Goal: Entertainment & Leisure: Consume media (video, audio)

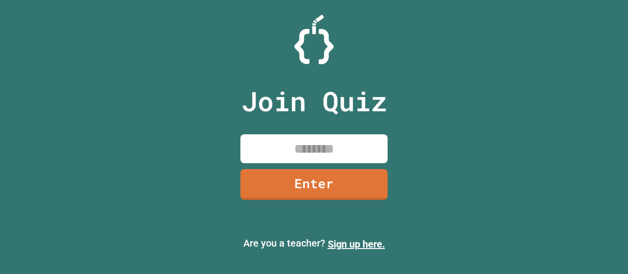
click at [274, 152] on input at bounding box center [313, 148] width 147 height 29
type input "********"
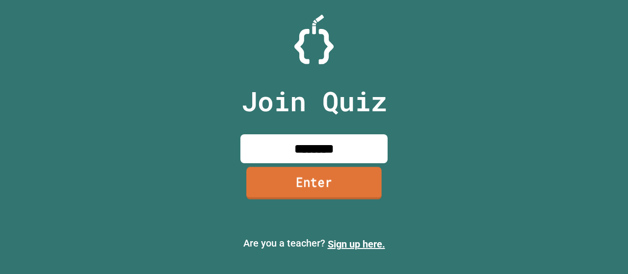
click at [288, 183] on link "Enter" at bounding box center [313, 183] width 135 height 32
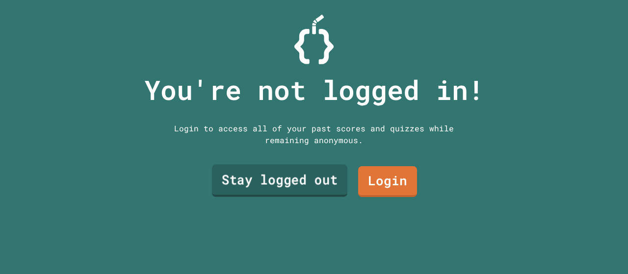
click at [305, 175] on link "Stay logged out" at bounding box center [279, 181] width 135 height 32
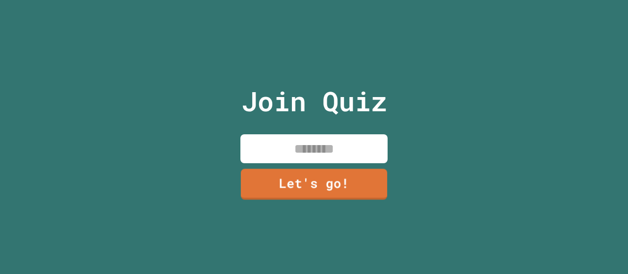
click at [287, 146] on input at bounding box center [313, 148] width 147 height 29
type input "*****"
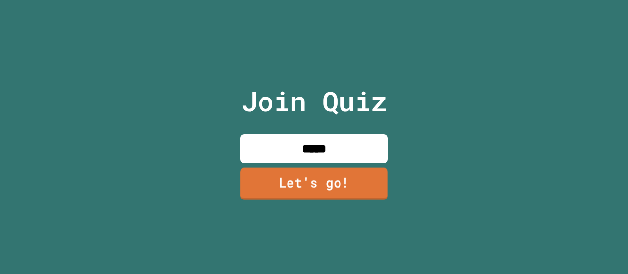
click at [302, 174] on link "Let's go!" at bounding box center [313, 183] width 147 height 32
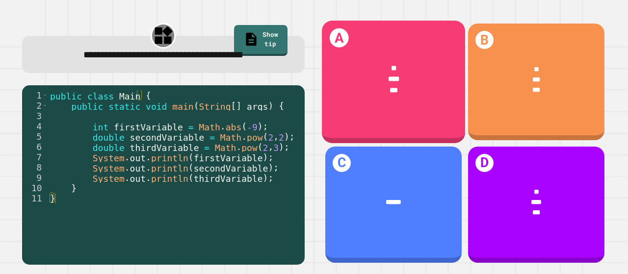
click at [404, 76] on div "***" at bounding box center [393, 79] width 114 height 11
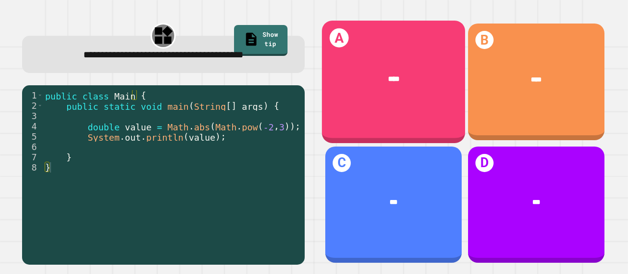
click at [380, 97] on div "A ****" at bounding box center [393, 82] width 143 height 122
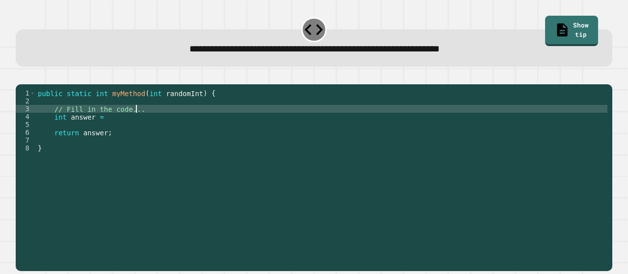
click at [136, 125] on div "public static int myMethod ( int randomInt ) { // Fill in the code... int answe…" at bounding box center [321, 167] width 571 height 157
type textarea "*"
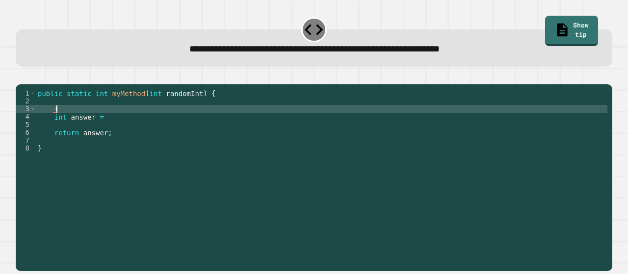
scroll to position [0, 0]
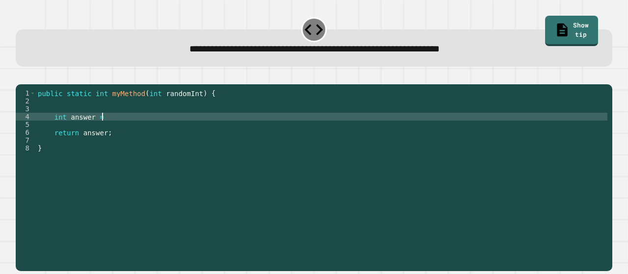
click at [111, 131] on div "public static int myMethod ( int randomInt ) { int answer = return answer ; }" at bounding box center [321, 167] width 571 height 157
click at [201, 130] on div "public static int myMethod ( int randomInt ) { int answer = math . abs ( int ra…" at bounding box center [321, 167] width 571 height 157
type textarea "**********"
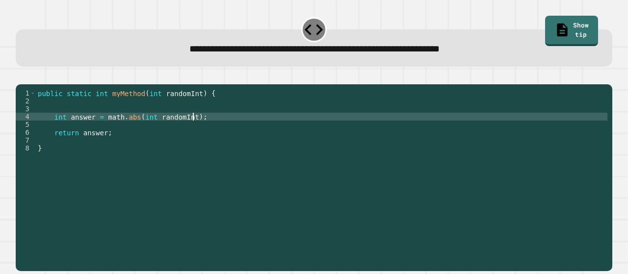
click at [21, 77] on icon "button" at bounding box center [21, 77] width 0 height 0
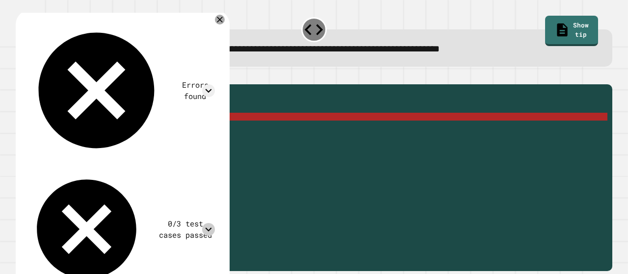
click at [215, 223] on icon at bounding box center [208, 229] width 13 height 13
click at [215, 84] on icon at bounding box center [208, 90] width 13 height 13
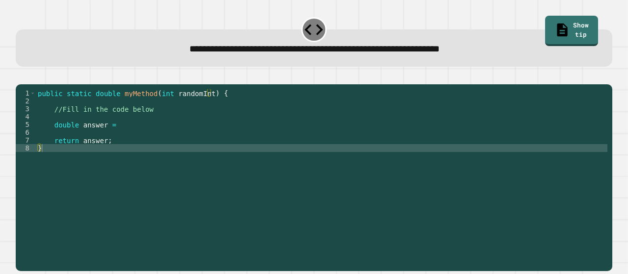
click at [172, 125] on div "public static double myMethod ( int randomInt ) { //Fill in the code below doub…" at bounding box center [321, 167] width 571 height 157
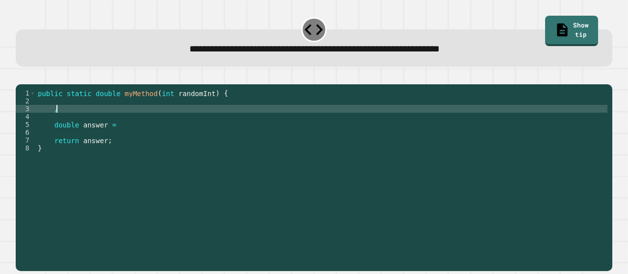
type textarea "*"
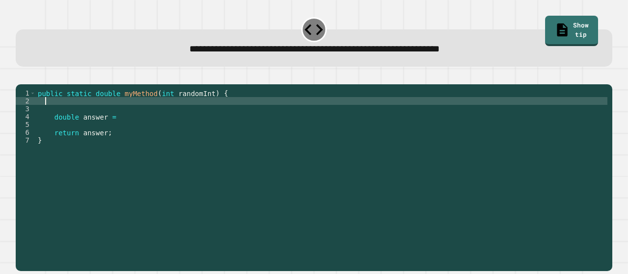
click at [136, 131] on div "public static double myMethod ( int randomInt ) { double answer = return answer…" at bounding box center [321, 167] width 571 height 157
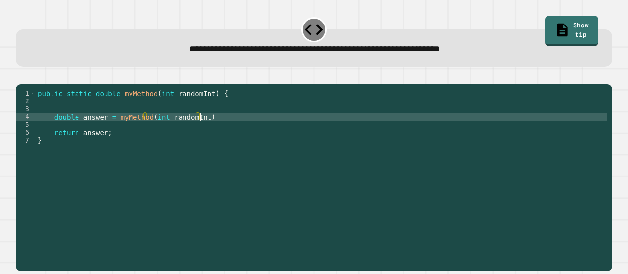
scroll to position [0, 11]
click at [21, 77] on icon "button" at bounding box center [21, 77] width 0 height 0
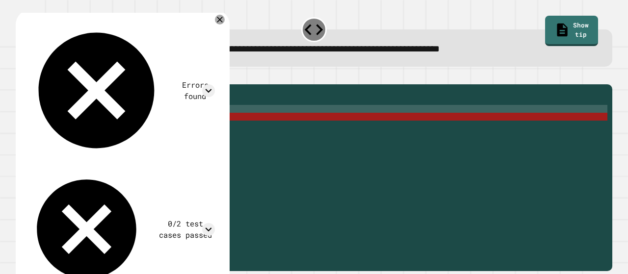
scroll to position [0, 0]
click at [235, 127] on div "public static double myMethod ( int randomInt ) { double answer = myMethod ( in…" at bounding box center [321, 167] width 571 height 157
click at [235, 129] on div "public static double myMethod ( int randomInt ) { double answer = myMethod ( in…" at bounding box center [321, 167] width 571 height 157
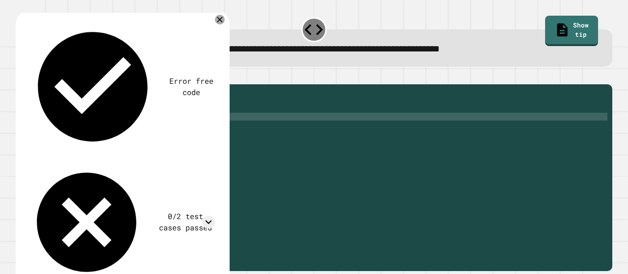
click at [21, 77] on icon "button" at bounding box center [21, 77] width 0 height 0
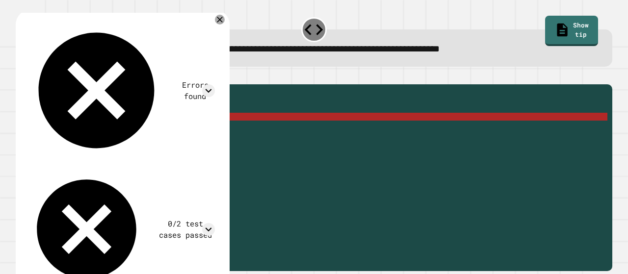
click at [21, 77] on icon "button" at bounding box center [21, 77] width 0 height 0
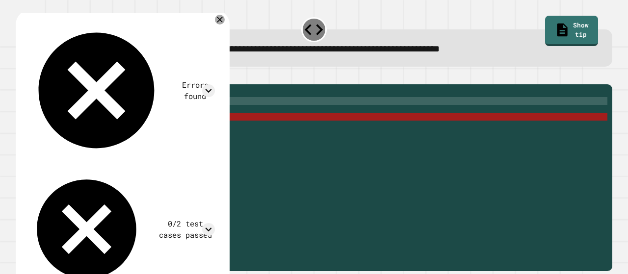
click at [115, 114] on div "public static double myMethod ( int randomInt ) { double answer = myMethod ( in…" at bounding box center [321, 167] width 571 height 157
click at [159, 135] on div "public static double myMethod ( int randomInt ) { double answer = myMethod ( in…" at bounding box center [321, 167] width 571 height 157
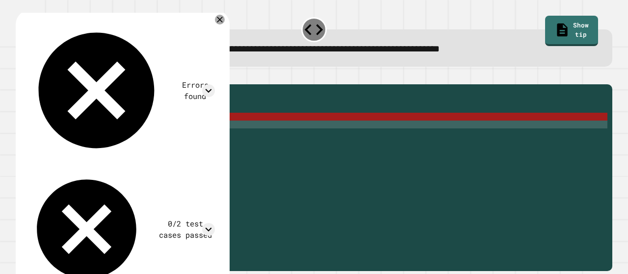
click at [136, 126] on div "public static double myMethod ( int randomInt ) { double answer = myMethod ( in…" at bounding box center [321, 167] width 571 height 157
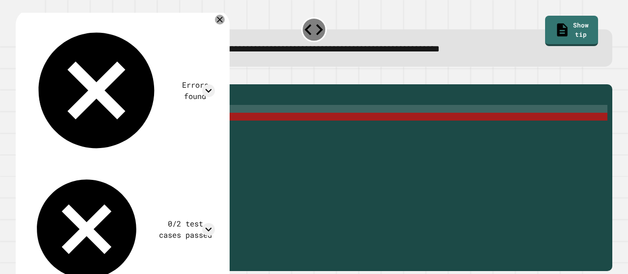
click at [136, 126] on div "public static double myMethod ( int randomInt ) { double answer = myMethod ( in…" at bounding box center [321, 167] width 571 height 157
click at [147, 129] on div "public static double myMethod ( int randomInt ) { double answer = myMethod ( in…" at bounding box center [321, 167] width 571 height 157
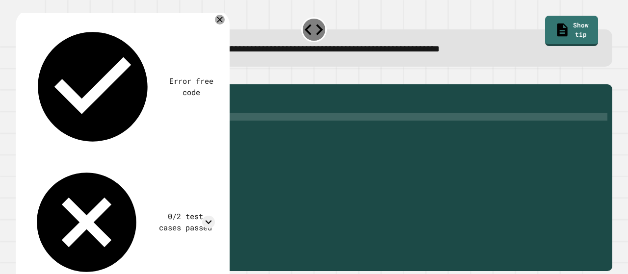
scroll to position [0, 7]
click at [23, 75] on div at bounding box center [314, 79] width 596 height 12
click at [30, 85] on icon "button" at bounding box center [27, 82] width 5 height 7
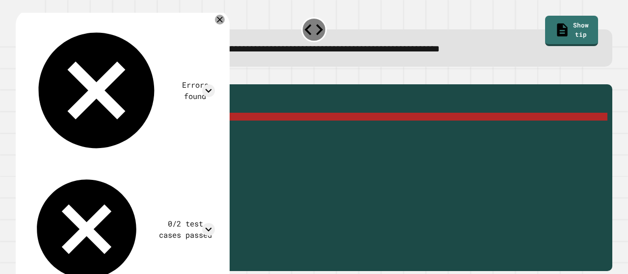
scroll to position [0, 0]
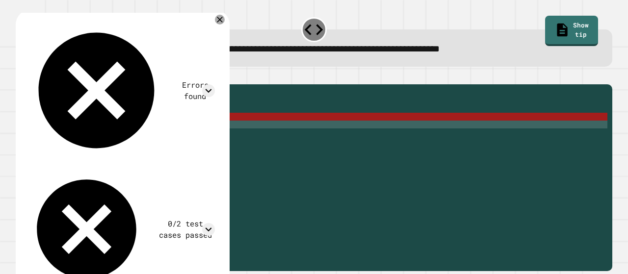
click at [221, 135] on div "public static double myMethod ( int randomInt ) { double answer = Math . Pow ( …" at bounding box center [321, 167] width 571 height 157
click at [211, 129] on div "public static double myMethod ( int randomInt ) { double answer = Math . Pow ( …" at bounding box center [321, 167] width 571 height 157
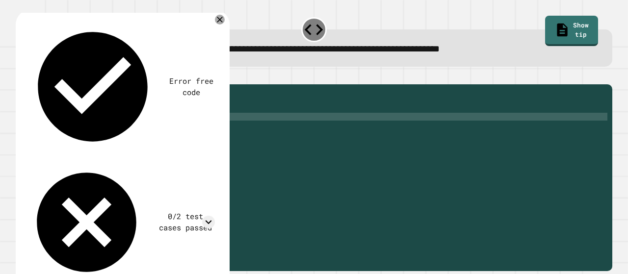
scroll to position [0, 11]
click at [30, 84] on icon "button" at bounding box center [27, 82] width 5 height 7
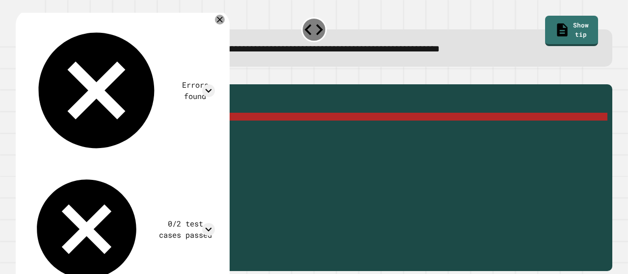
click at [154, 29] on div "Errors found" at bounding box center [121, 90] width 188 height 139
click at [215, 84] on icon at bounding box center [208, 90] width 13 height 13
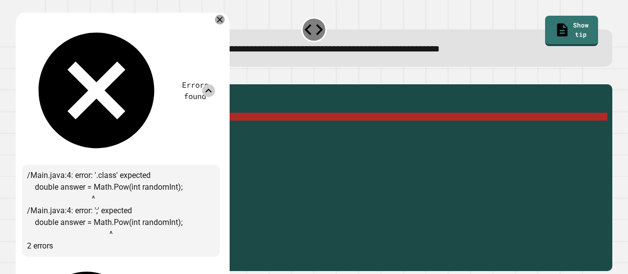
click at [215, 84] on icon at bounding box center [208, 90] width 13 height 13
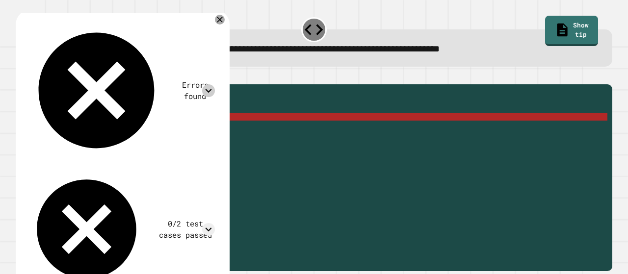
click at [153, 128] on div "public static double myMethod ( int randomInt ) { double answer = Math . Pow ( …" at bounding box center [321, 167] width 571 height 157
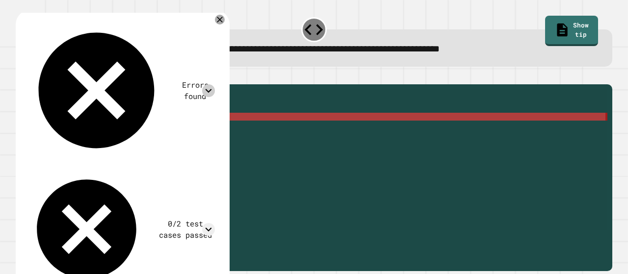
click at [198, 131] on div "public static double myMethod ( int randomInt ) { double answer = Math . Pow ( …" at bounding box center [321, 159] width 571 height 141
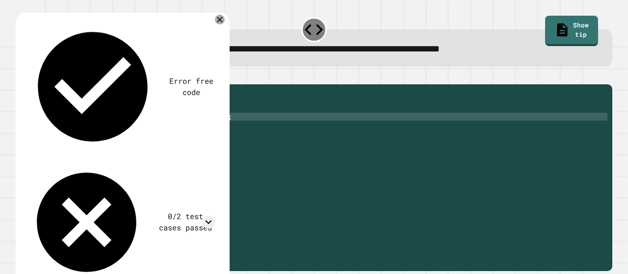
scroll to position [0, 12]
click at [21, 77] on button "button" at bounding box center [21, 77] width 0 height 0
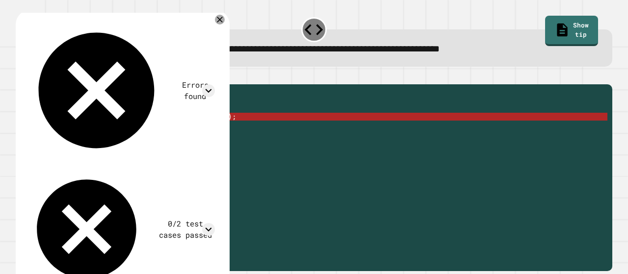
click at [200, 131] on div "public static double myMethod ( int randomInt ) { double answer = Math . Pow ( …" at bounding box center [321, 167] width 571 height 157
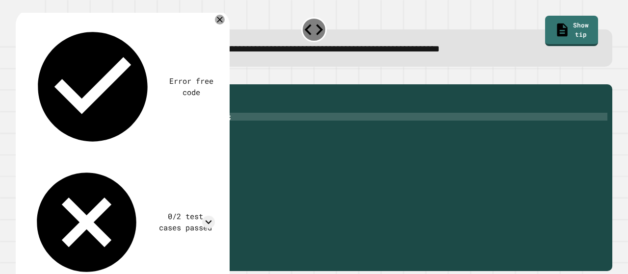
click at [21, 77] on icon "button" at bounding box center [21, 77] width 0 height 0
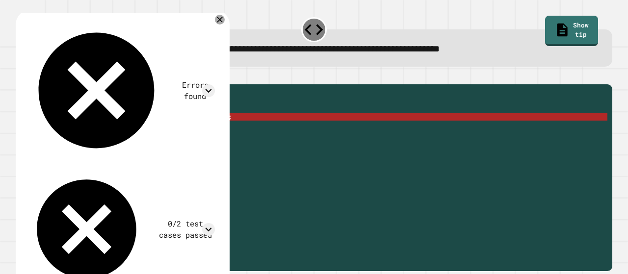
click at [21, 77] on icon "button" at bounding box center [21, 77] width 0 height 0
click at [157, 132] on div "public static double myMethod ( int randomInt ) { double answer = Math . Pow ( …" at bounding box center [321, 167] width 571 height 157
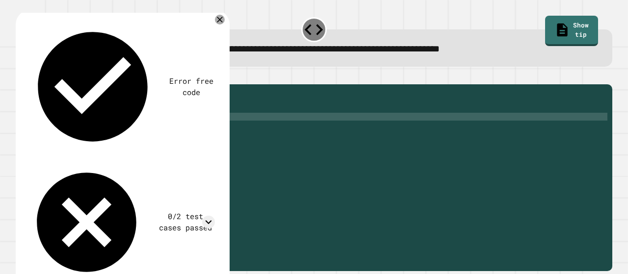
scroll to position [0, 8]
type textarea "**********"
click at [29, 83] on icon "button" at bounding box center [27, 82] width 5 height 7
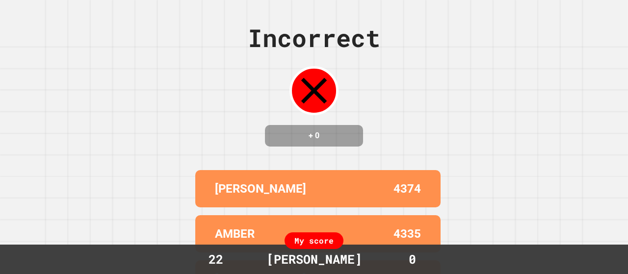
click at [95, 152] on div "Incorrect + 0 [PERSON_NAME] 4374 [PERSON_NAME] 4335 [PERSON_NAME] B 4290 [PERSO…" at bounding box center [314, 137] width 628 height 274
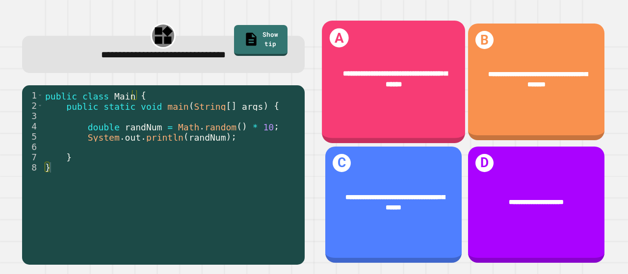
click at [389, 112] on div "**********" at bounding box center [393, 82] width 143 height 122
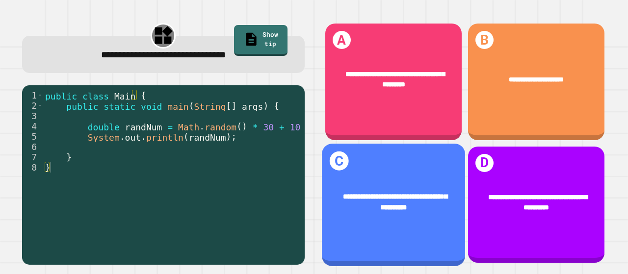
click at [431, 177] on div "**********" at bounding box center [393, 202] width 143 height 51
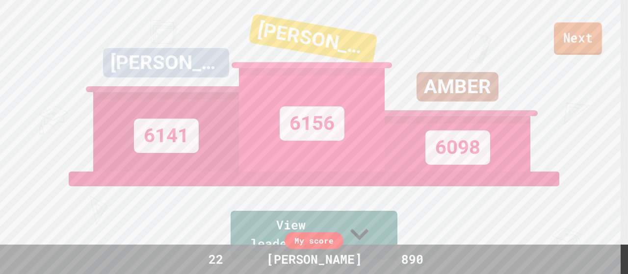
click at [581, 33] on link "Next" at bounding box center [578, 39] width 48 height 32
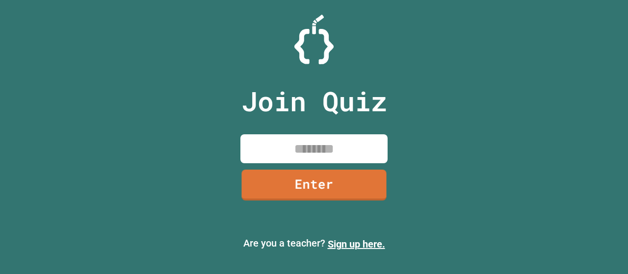
click at [314, 156] on input at bounding box center [313, 148] width 147 height 29
type input "*"
type input "********"
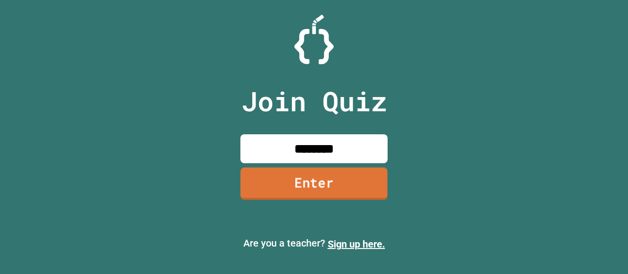
click at [314, 181] on link "Enter" at bounding box center [313, 183] width 147 height 32
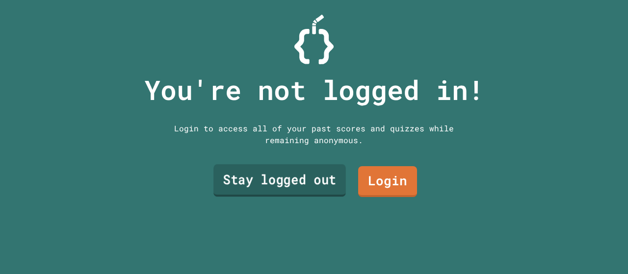
click at [313, 175] on link "Stay logged out" at bounding box center [279, 180] width 132 height 32
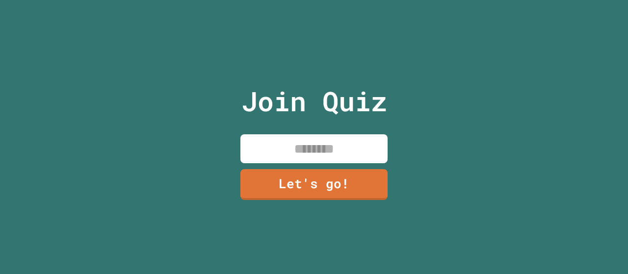
click at [292, 137] on input at bounding box center [313, 148] width 147 height 29
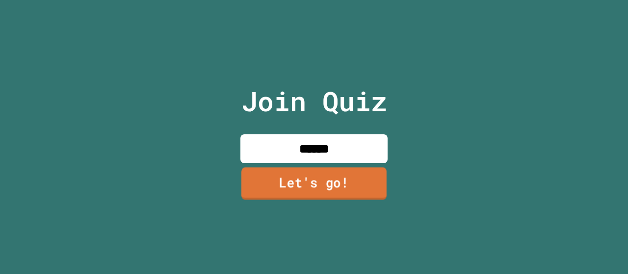
type input "*****"
click at [311, 184] on link "Let's go!" at bounding box center [313, 183] width 145 height 32
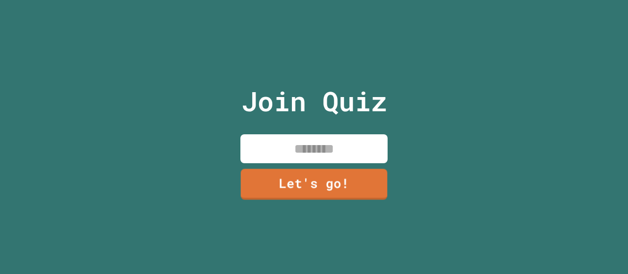
click at [311, 145] on input at bounding box center [313, 148] width 147 height 29
type input "******"
click at [308, 194] on link "Let's go!" at bounding box center [313, 184] width 147 height 31
click at [314, 0] on div at bounding box center [314, 0] width 0 height 0
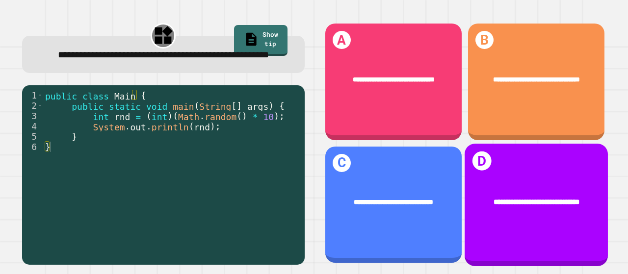
click at [505, 198] on span "**********" at bounding box center [536, 201] width 86 height 7
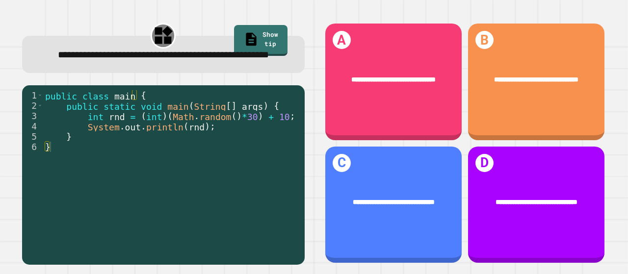
click at [593, 57] on div "**********" at bounding box center [464, 144] width 295 height 256
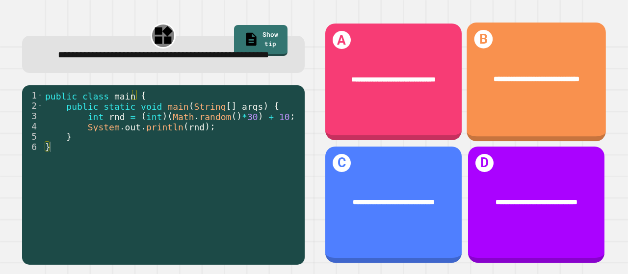
click at [568, 60] on div "**********" at bounding box center [535, 79] width 139 height 38
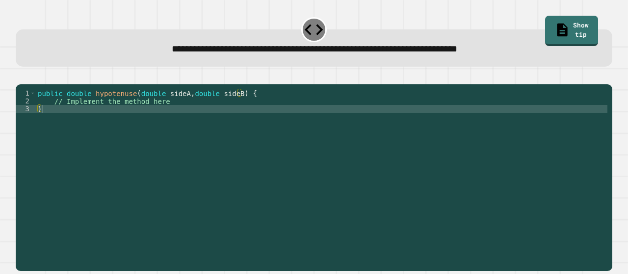
click at [162, 118] on div "public double hypotenuse ( double sideA , double sideB ) { // Implement the met…" at bounding box center [321, 167] width 571 height 157
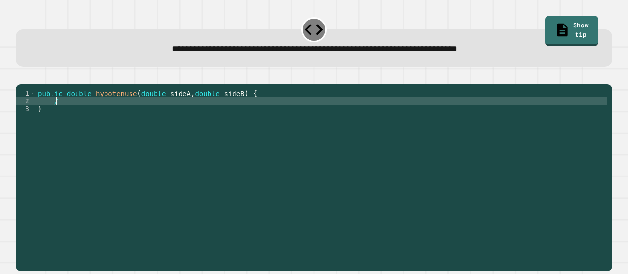
type textarea "*"
click at [21, 77] on icon "button" at bounding box center [21, 77] width 0 height 0
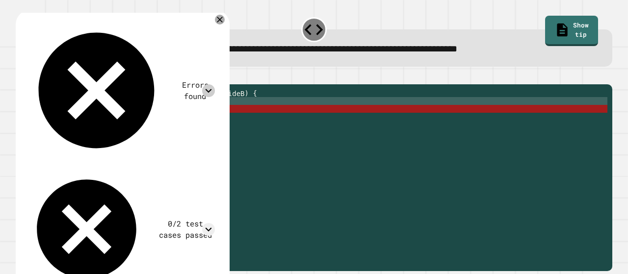
click at [215, 84] on icon at bounding box center [208, 90] width 13 height 13
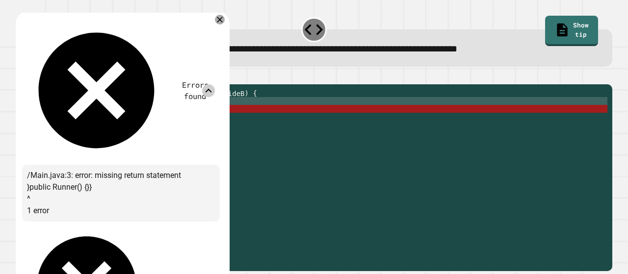
click at [226, 18] on icon at bounding box center [220, 20] width 12 height 12
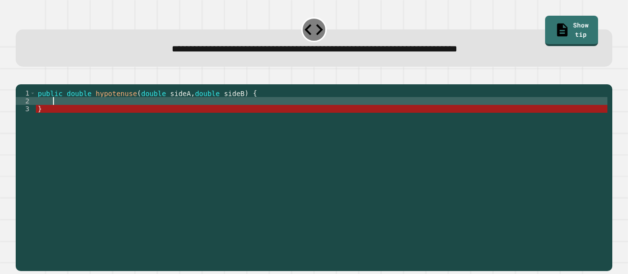
click at [166, 113] on div "public double hypotenuse ( double sideA , double sideB ) { }" at bounding box center [321, 167] width 571 height 157
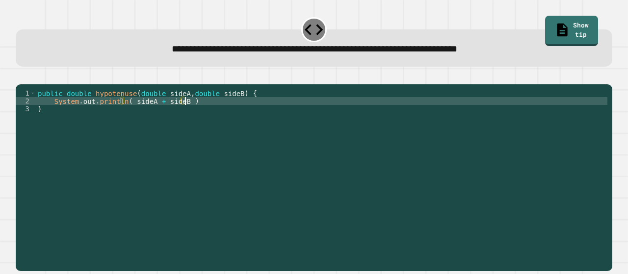
scroll to position [0, 10]
click at [20, 84] on div at bounding box center [314, 79] width 596 height 12
click at [21, 77] on icon "button" at bounding box center [21, 77] width 0 height 0
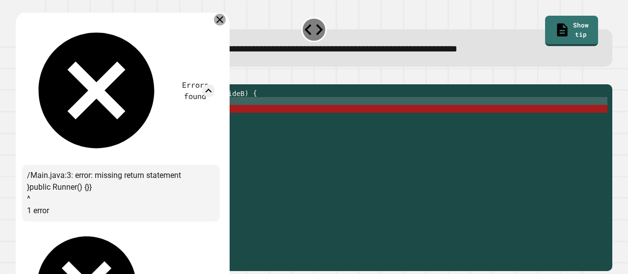
click at [223, 21] on icon at bounding box center [219, 19] width 7 height 7
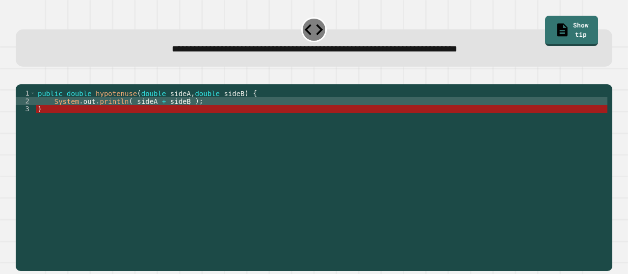
click at [203, 116] on div "public double hypotenuse ( double sideA , double sideB ) { System . out . print…" at bounding box center [321, 167] width 571 height 157
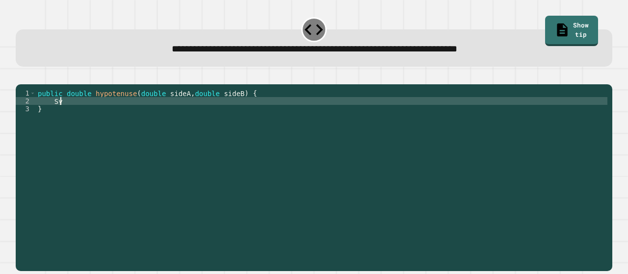
type textarea "*"
click at [203, 116] on div "public double hypotenuse ( double sideA , double sideB ) { public = Math . Pyt …" at bounding box center [321, 167] width 571 height 157
click at [21, 77] on icon "button" at bounding box center [21, 77] width 0 height 0
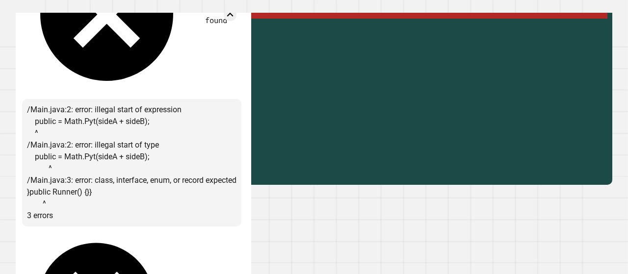
scroll to position [0, 0]
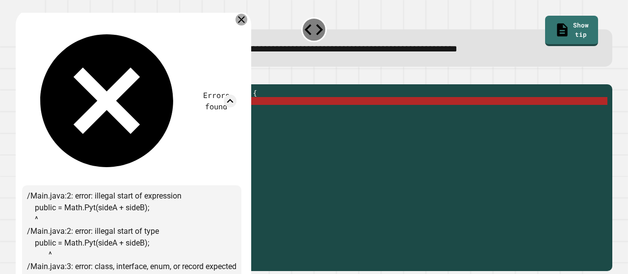
click at [246, 17] on div at bounding box center [241, 20] width 12 height 12
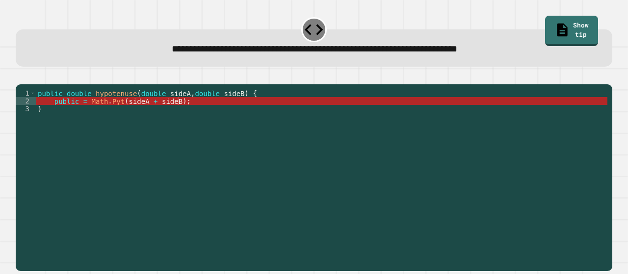
click at [115, 116] on div "public double hypotenuse ( double sideA , double sideB ) { public = Math . Pyt …" at bounding box center [321, 167] width 571 height 157
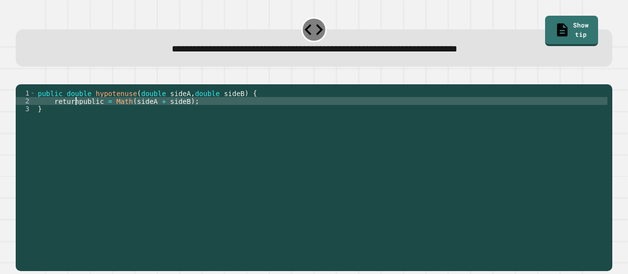
scroll to position [0, 3]
click at [115, 116] on div "public double hypotenuse ( double sideA , double sideB ) { return public = Math…" at bounding box center [321, 167] width 571 height 157
type textarea "**********"
click at [21, 77] on icon "button" at bounding box center [21, 77] width 0 height 0
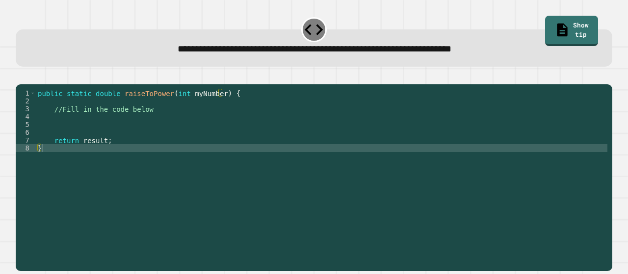
click at [148, 129] on div "public static double raiseToPower ( int myNumber ) { //Fill in the code below r…" at bounding box center [321, 167] width 571 height 157
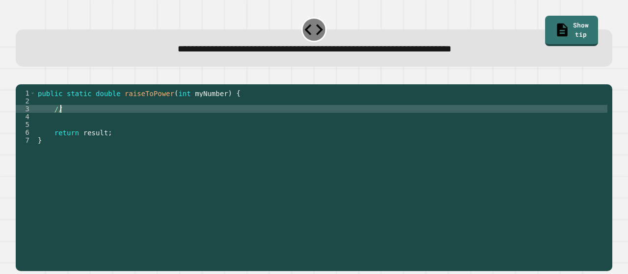
type textarea "*"
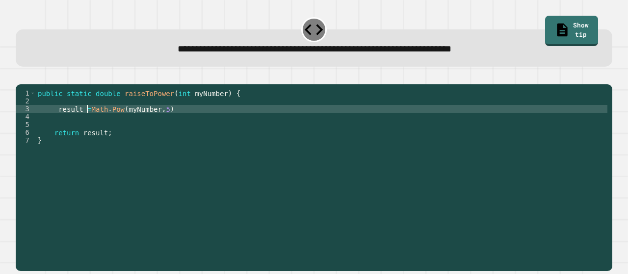
scroll to position [0, 3]
click at [21, 77] on icon "button" at bounding box center [21, 77] width 0 height 0
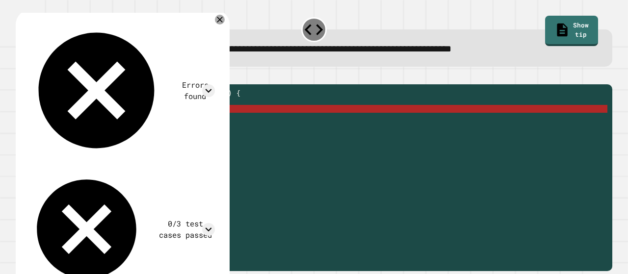
click at [162, 123] on div "public static double raiseToPower ( int myNumber ) { result = Math . Pow ( myNu…" at bounding box center [321, 167] width 571 height 157
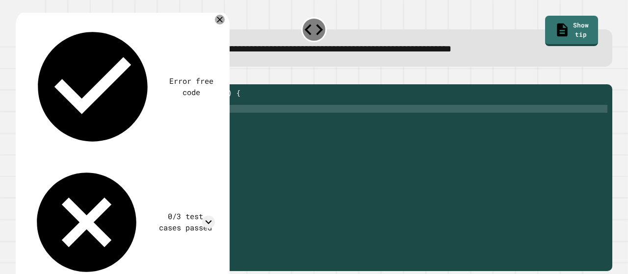
scroll to position [0, 10]
click at [21, 77] on icon "button" at bounding box center [21, 77] width 0 height 0
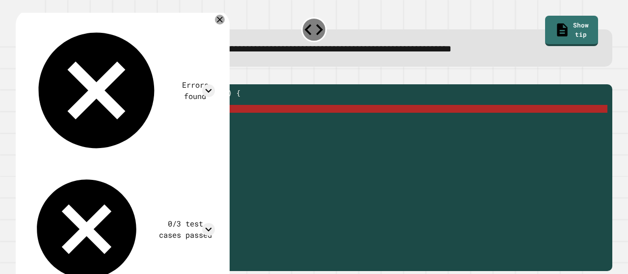
click at [179, 124] on div "public static double raiseToPower ( int myNumber ) { result = Math . Pow ( myNu…" at bounding box center [321, 167] width 571 height 157
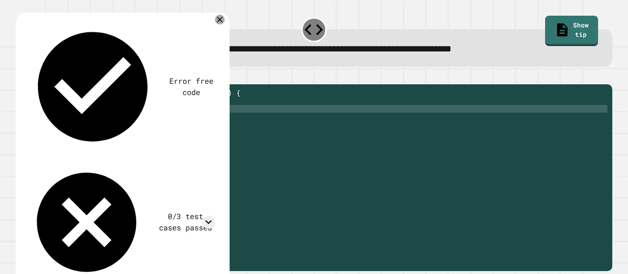
scroll to position [0, 9]
type textarea "**********"
click at [21, 77] on button "button" at bounding box center [21, 77] width 0 height 0
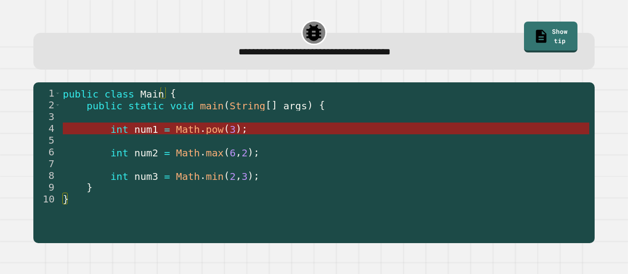
click at [206, 127] on span "pow" at bounding box center [215, 129] width 18 height 12
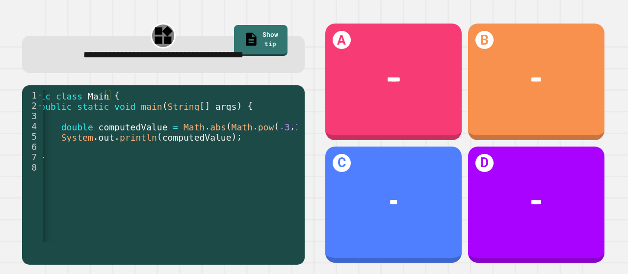
scroll to position [0, 29]
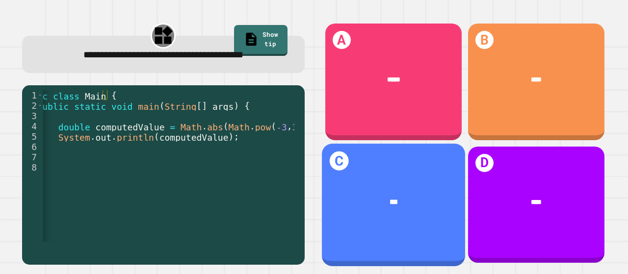
click at [369, 182] on div "***" at bounding box center [393, 202] width 143 height 40
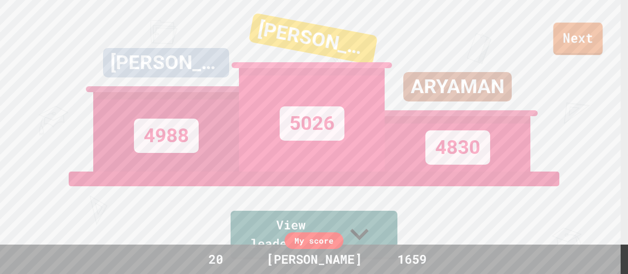
click at [593, 40] on link "Next" at bounding box center [578, 39] width 50 height 32
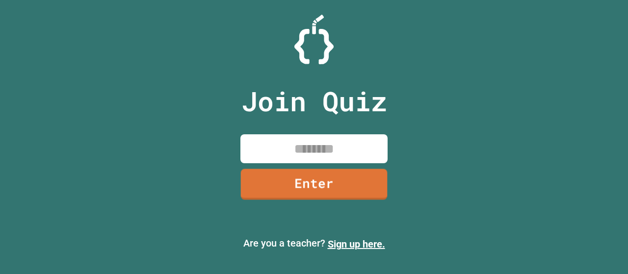
click at [320, 159] on input at bounding box center [313, 148] width 147 height 29
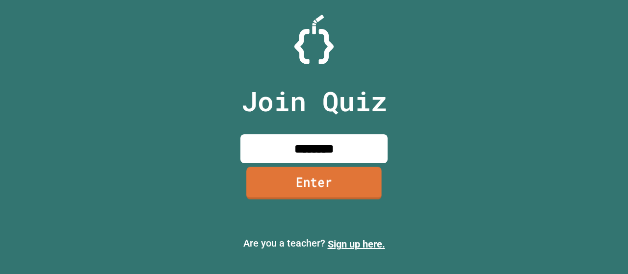
type input "********"
click at [319, 184] on link "Enter" at bounding box center [313, 183] width 135 height 32
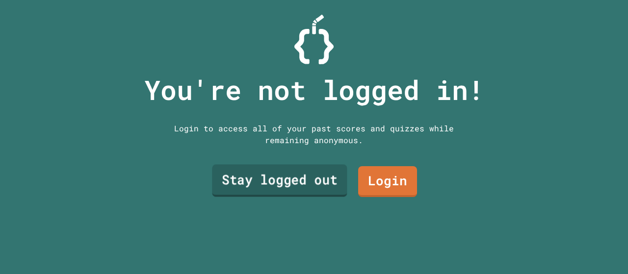
click at [307, 176] on link "Stay logged out" at bounding box center [279, 181] width 135 height 32
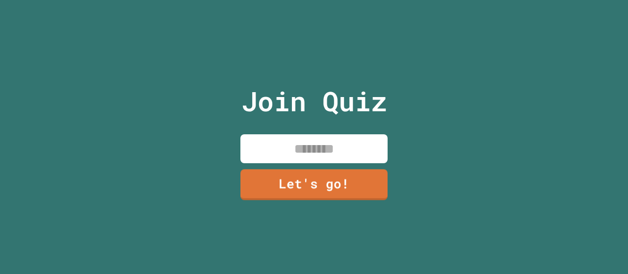
click at [287, 153] on input at bounding box center [313, 148] width 147 height 29
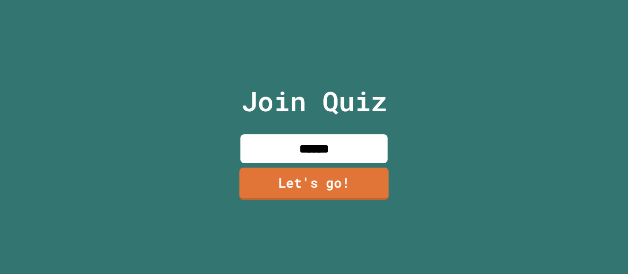
type input "******"
click at [301, 179] on link "Let's go!" at bounding box center [313, 184] width 149 height 32
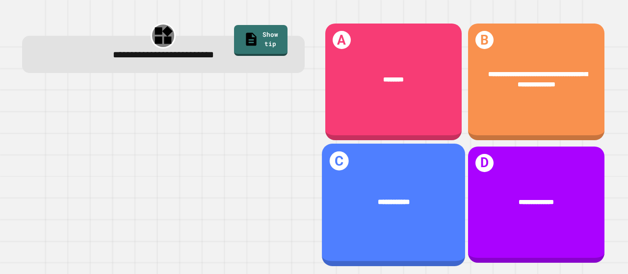
click at [374, 135] on div "A ********" at bounding box center [393, 82] width 143 height 123
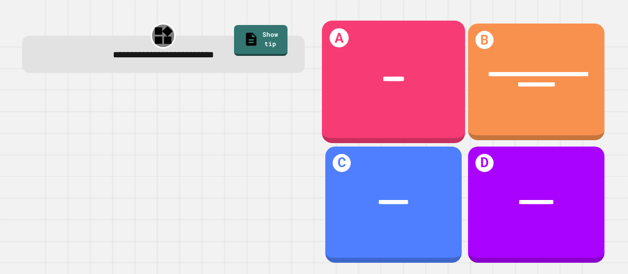
click at [379, 98] on div "A ********" at bounding box center [393, 82] width 143 height 122
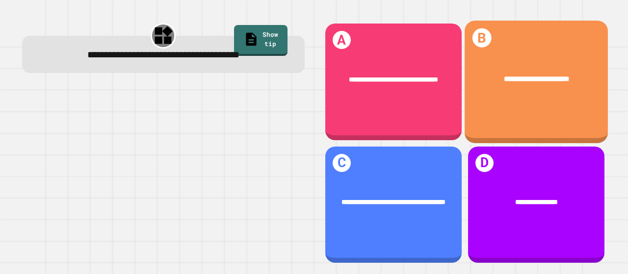
click at [490, 83] on div "**********" at bounding box center [535, 80] width 143 height 40
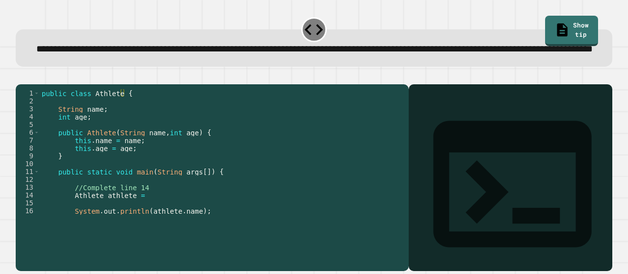
click at [145, 217] on div "public class Athlete { String name ; int age ; public Athlete ( String name , i…" at bounding box center [218, 159] width 357 height 141
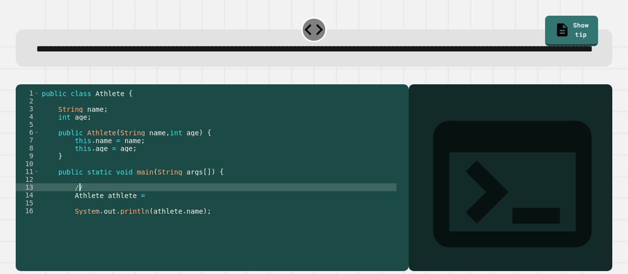
type textarea "*"
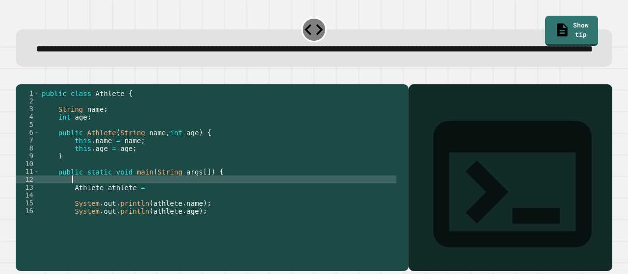
scroll to position [0, 1]
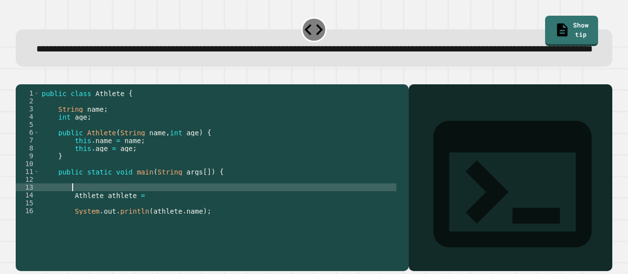
click at [151, 229] on div "public class Athlete { String name ; int age ; public Athlete ( String name , i…" at bounding box center [218, 159] width 357 height 141
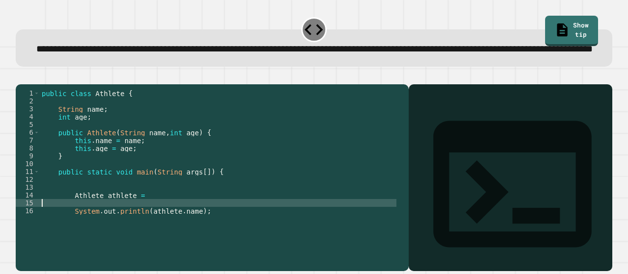
scroll to position [0, 0]
click at [148, 222] on div "public class Athlete { String name ; int age ; public Athlete ( String name , i…" at bounding box center [218, 159] width 357 height 141
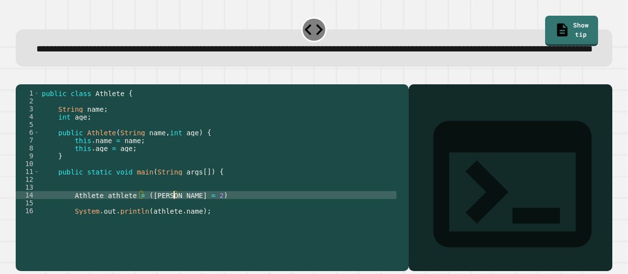
scroll to position [0, 9]
click at [21, 77] on icon "button" at bounding box center [21, 77] width 0 height 0
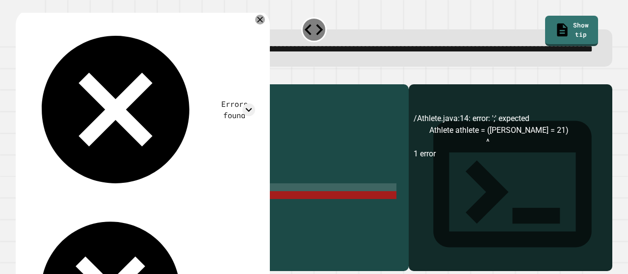
click at [185, 219] on div "public class Athlete { String name ; int age ; public Athlete ( String name , i…" at bounding box center [218, 159] width 357 height 141
click at [183, 225] on div "public class Athlete { String name ; int age ; public Athlete ( String name , i…" at bounding box center [218, 159] width 357 height 141
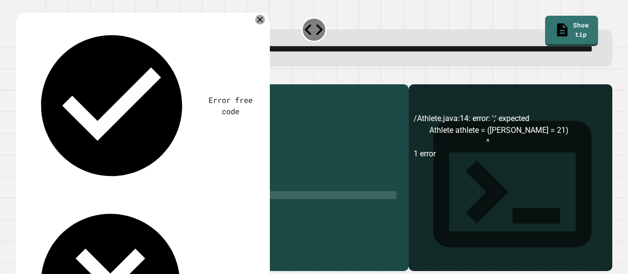
scroll to position [0, 10]
click at [21, 77] on icon "button" at bounding box center [21, 77] width 0 height 0
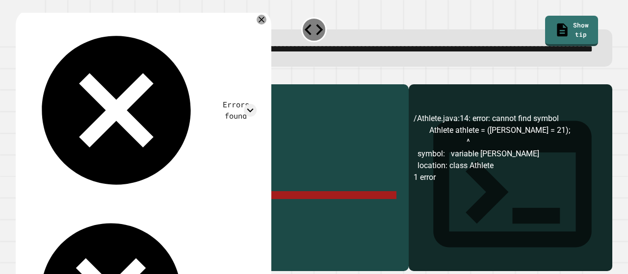
drag, startPoint x: 197, startPoint y: 223, endPoint x: 139, endPoint y: 222, distance: 58.4
click at [139, 222] on div "public class Athlete { String name ; int age ; public Athlete ( String name , i…" at bounding box center [218, 159] width 357 height 141
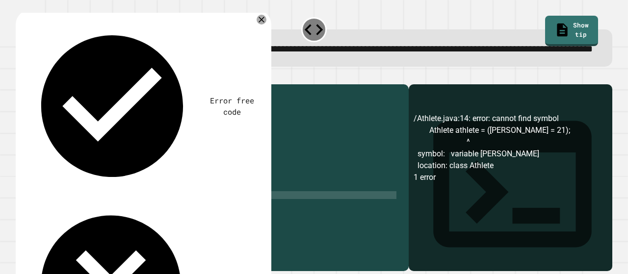
scroll to position [0, 12]
click at [186, 228] on div "public class Athlete { String name ; int age ; public Athlete ( String name , i…" at bounding box center [218, 159] width 357 height 141
click at [21, 77] on button "button" at bounding box center [21, 77] width 0 height 0
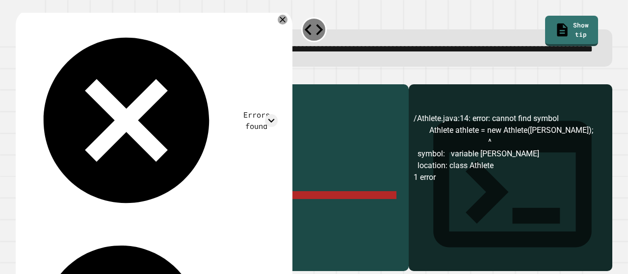
click at [184, 227] on div "public class Athlete { String name ; int age ; public Athlete ( String name , i…" at bounding box center [218, 159] width 357 height 141
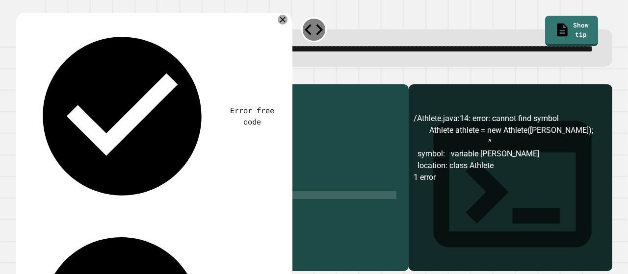
scroll to position [0, 13]
type textarea "**********"
click at [25, 84] on div at bounding box center [314, 79] width 596 height 12
click at [21, 77] on icon "button" at bounding box center [21, 77] width 0 height 0
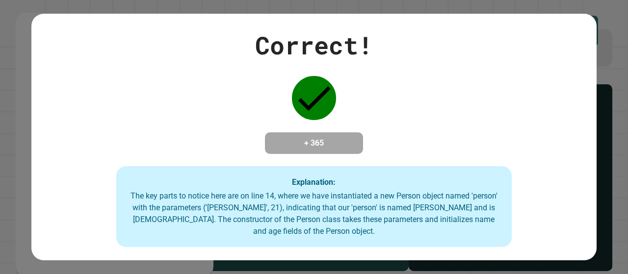
click at [27, 95] on div "Correct! + 365 Explanation: The key parts to notice here are on line 14, where …" at bounding box center [314, 137] width 628 height 274
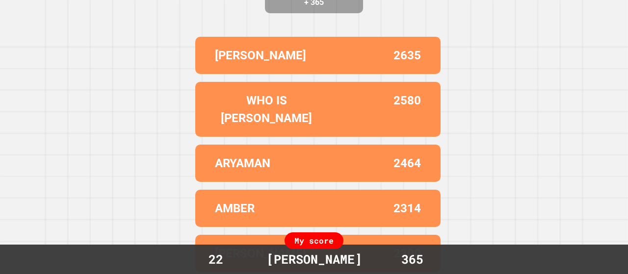
scroll to position [0, 0]
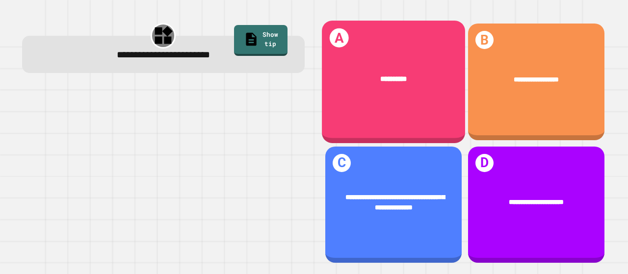
click at [419, 60] on div "**********" at bounding box center [393, 80] width 143 height 40
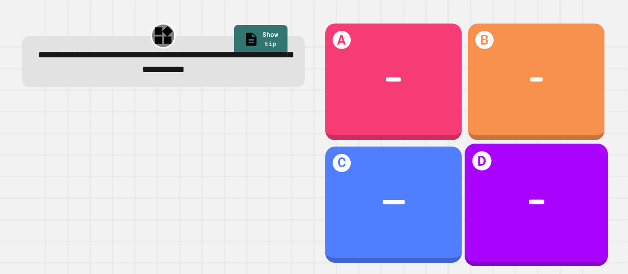
click at [517, 197] on div "******" at bounding box center [536, 202] width 114 height 11
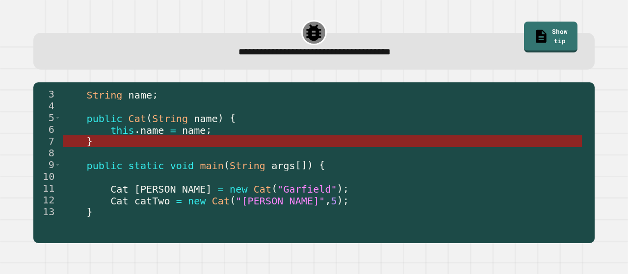
scroll to position [35, 0]
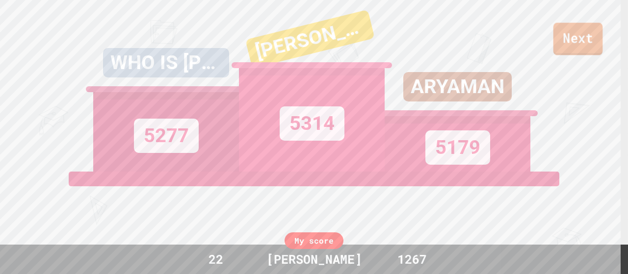
click at [575, 37] on link "Next" at bounding box center [578, 39] width 50 height 32
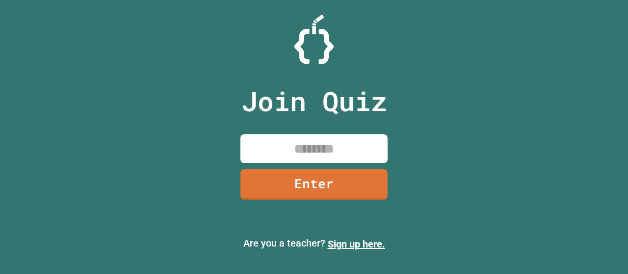
click at [264, 143] on input at bounding box center [313, 148] width 147 height 29
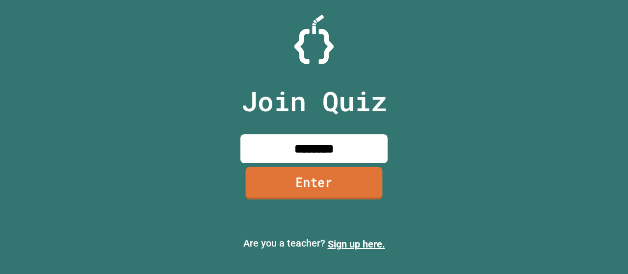
type input "********"
click at [302, 198] on link "Enter" at bounding box center [313, 183] width 143 height 32
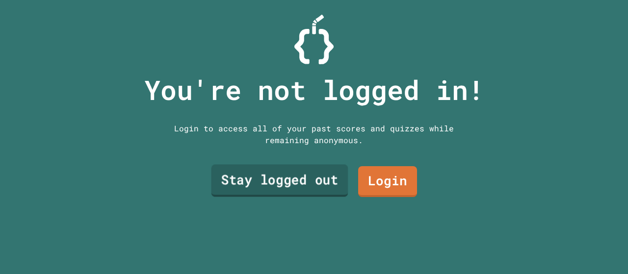
click at [288, 181] on link "Stay logged out" at bounding box center [279, 181] width 137 height 32
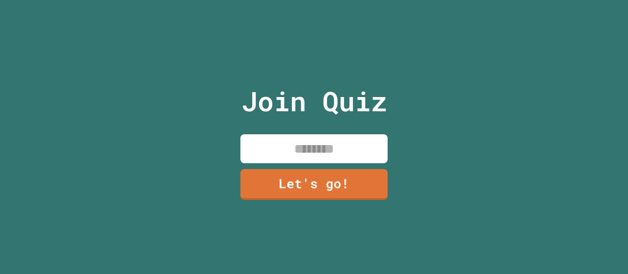
click at [288, 139] on input at bounding box center [313, 148] width 147 height 29
type input "**********"
click at [282, 171] on link "Let's go!" at bounding box center [313, 184] width 147 height 31
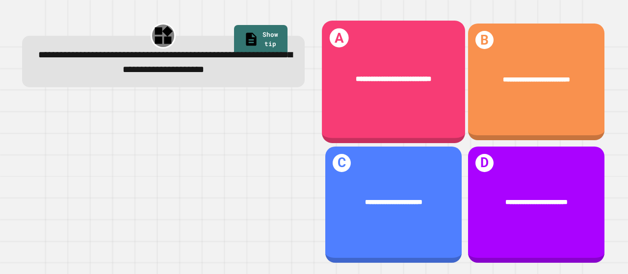
click at [443, 101] on div "**********" at bounding box center [393, 82] width 143 height 122
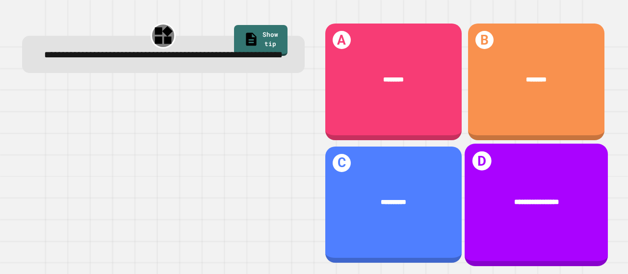
click at [488, 165] on div "**********" at bounding box center [535, 205] width 143 height 122
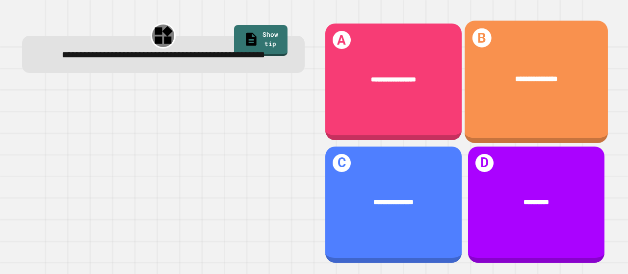
click at [530, 109] on div "**********" at bounding box center [535, 82] width 143 height 122
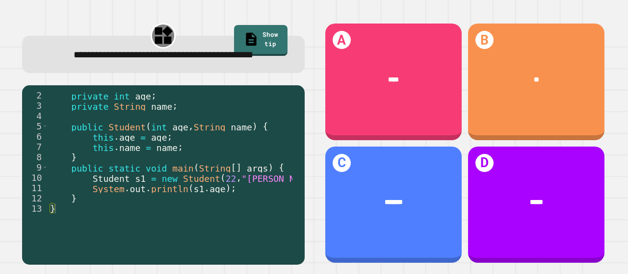
scroll to position [10, 0]
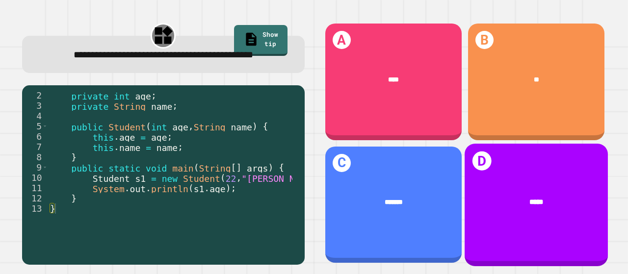
click at [534, 209] on div "*****" at bounding box center [535, 202] width 143 height 40
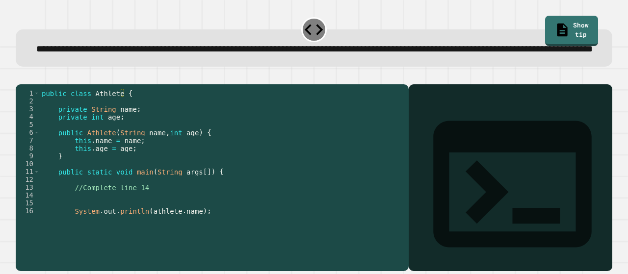
scroll to position [24, 0]
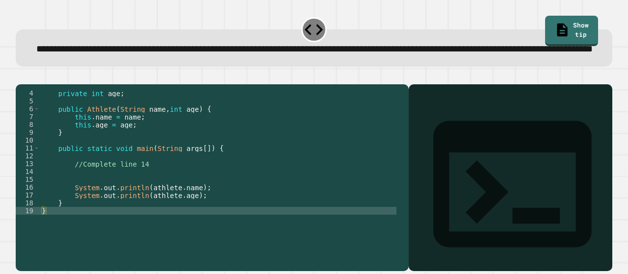
click at [152, 188] on div "private int age ; public Athlete ( String name , int age ) { this . name = name…" at bounding box center [218, 159] width 357 height 141
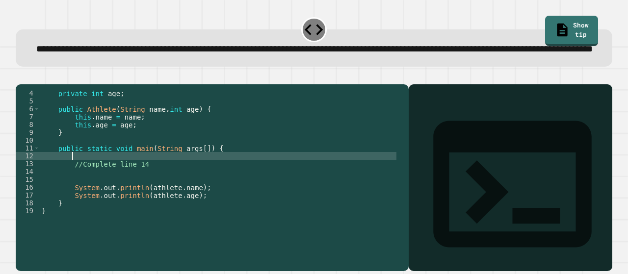
click at [150, 199] on div "private int age ; public Athlete ( String name , int age ) { this . name = name…" at bounding box center [218, 159] width 357 height 141
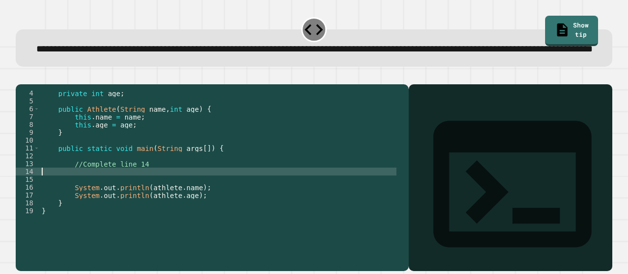
click at [145, 191] on div "private int age ; public Athlete ( String name , int age ) { this . name = name…" at bounding box center [218, 159] width 357 height 141
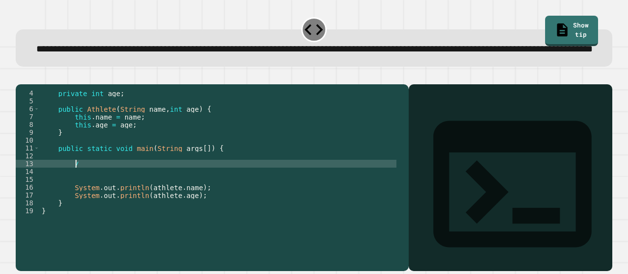
type textarea "*"
click at [21, 77] on button "button" at bounding box center [21, 77] width 0 height 0
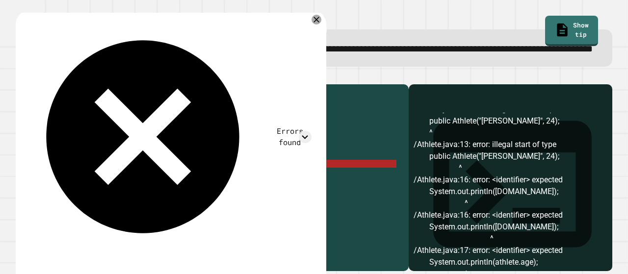
scroll to position [10, 0]
click at [125, 196] on div "private int age ; public Athlete ( String name , int age ) { this . name = name…" at bounding box center [218, 159] width 357 height 141
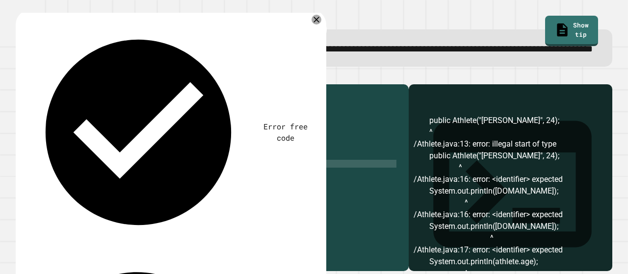
scroll to position [0, 7]
click at [21, 77] on icon "button" at bounding box center [21, 77] width 0 height 0
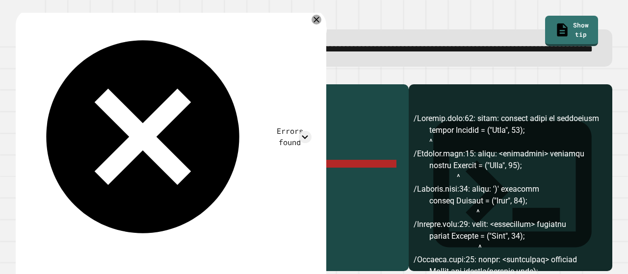
click at [133, 196] on div "private int age ; public Athlete ( String name , int age ) { this . name = name…" at bounding box center [218, 159] width 357 height 141
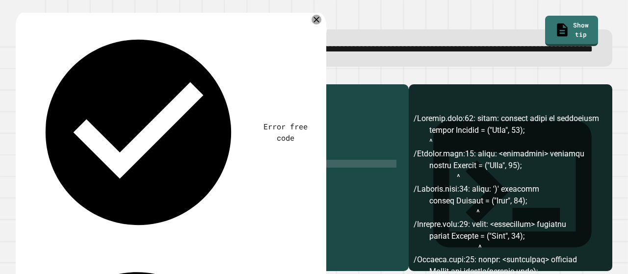
scroll to position [0, 8]
click at [30, 86] on icon "button" at bounding box center [27, 82] width 5 height 7
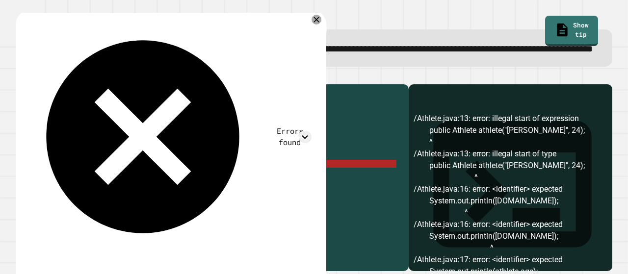
click at [154, 194] on div "private int age ; public Athlete ( String name , int age ) { this . name = name…" at bounding box center [218, 159] width 357 height 141
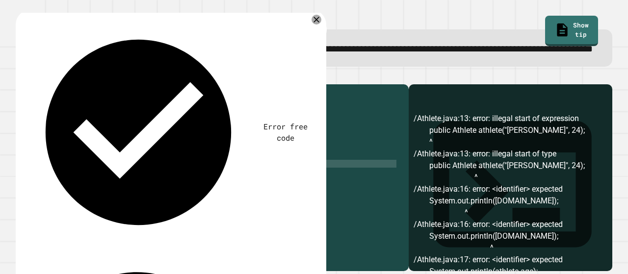
click at [128, 196] on div "private int age ; public Athlete ( String name , int age ) { this . name = name…" at bounding box center [218, 159] width 357 height 141
type textarea "**********"
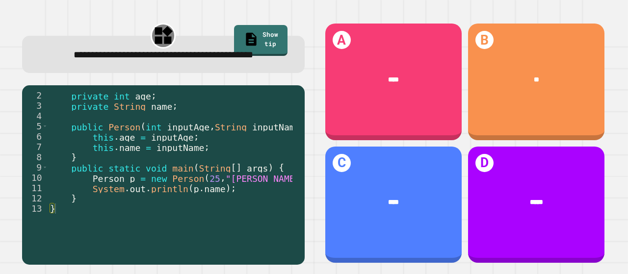
scroll to position [0, 12]
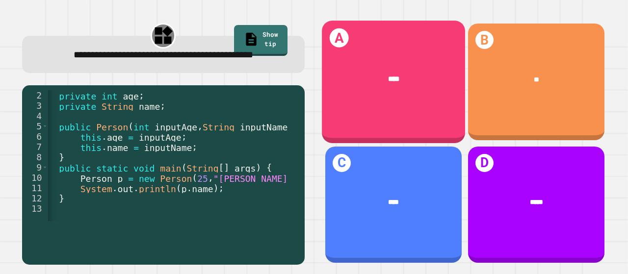
click at [402, 111] on div "A ****" at bounding box center [393, 82] width 143 height 122
